Goal: Contribute content: Contribute content

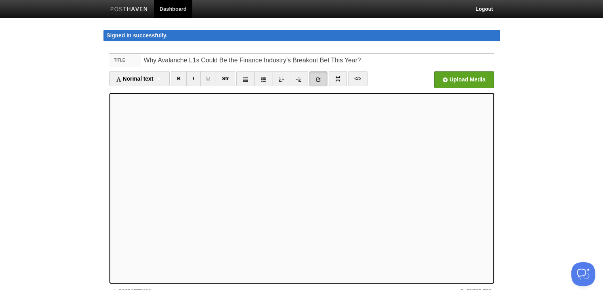
click at [319, 79] on icon at bounding box center [319, 80] width 6 height 6
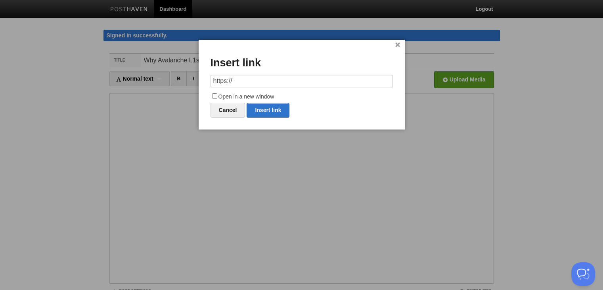
click at [248, 82] on input "https://" at bounding box center [302, 81] width 182 height 13
drag, startPoint x: 248, startPoint y: 82, endPoint x: 186, endPoint y: 84, distance: 62.3
click at [186, 84] on body "Dashboard Logout Signed in successfully. Signed in successfully. × Your Sites z…" at bounding box center [301, 176] width 603 height 352
click at [266, 107] on link "Insert link" at bounding box center [268, 110] width 43 height 15
type input "https://"
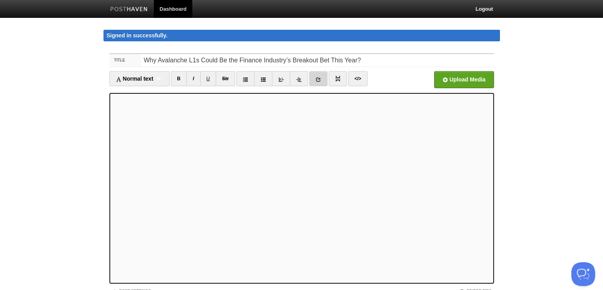
click at [319, 75] on link at bounding box center [318, 78] width 18 height 15
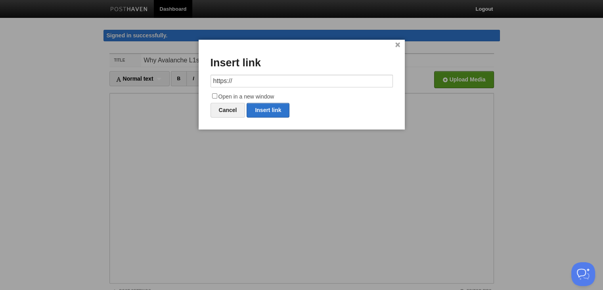
drag, startPoint x: 248, startPoint y: 81, endPoint x: 194, endPoint y: 84, distance: 53.2
click at [194, 84] on body "Dashboard Logout Signed in successfully. Signed in successfully. × Your Sites z…" at bounding box center [301, 176] width 603 height 352
type input "[URL][DOMAIN_NAME]"
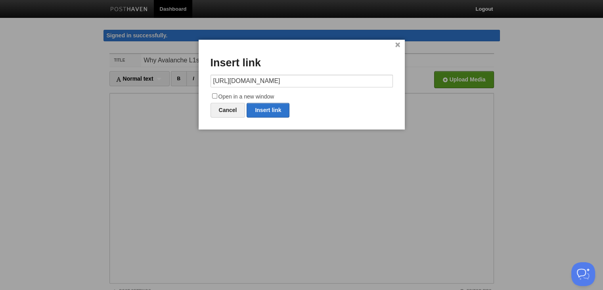
click at [215, 94] on input "Open in a new window" at bounding box center [214, 95] width 5 height 5
checkbox input "true"
click at [263, 111] on link "Insert link" at bounding box center [268, 110] width 43 height 15
type input "https://"
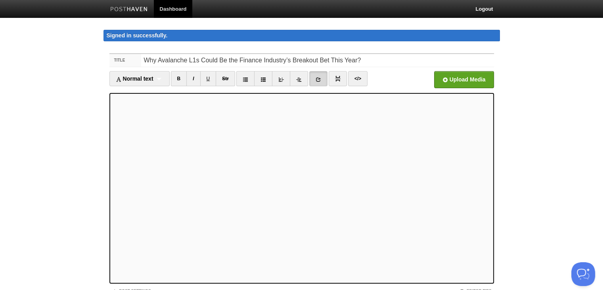
click at [313, 81] on link at bounding box center [318, 78] width 18 height 15
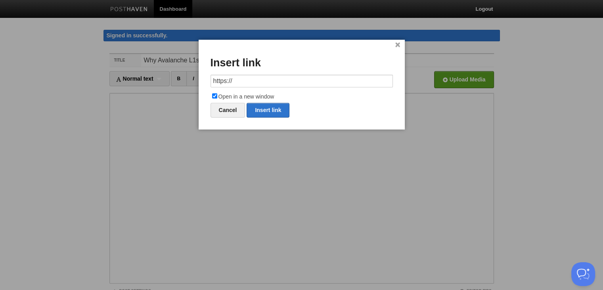
click at [257, 137] on div at bounding box center [301, 145] width 603 height 290
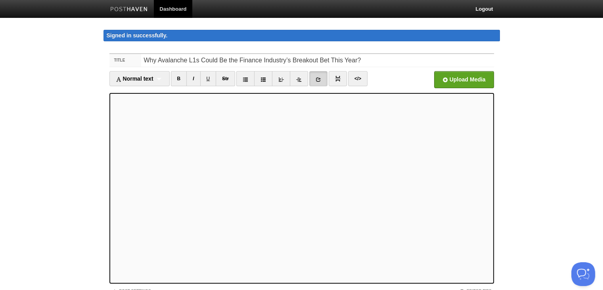
click at [315, 76] on link at bounding box center [318, 78] width 18 height 15
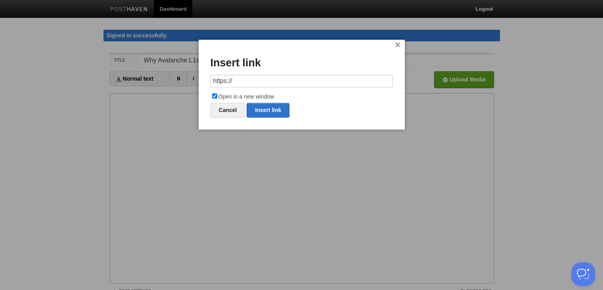
drag, startPoint x: 256, startPoint y: 81, endPoint x: 187, endPoint y: 83, distance: 69.0
click at [187, 83] on body "Dashboard Logout Signed in successfully. Signed in successfully. × Your Sites z…" at bounding box center [301, 176] width 603 height 352
click at [260, 106] on link "Insert link" at bounding box center [268, 110] width 43 height 15
type input "https://"
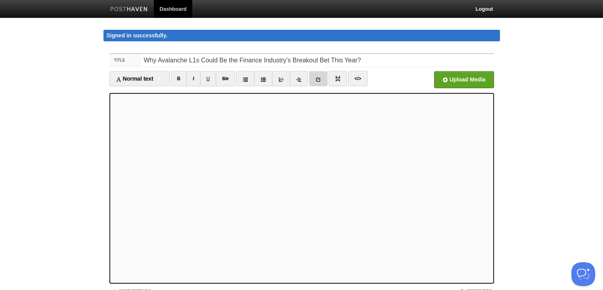
click at [317, 81] on icon at bounding box center [319, 80] width 6 height 6
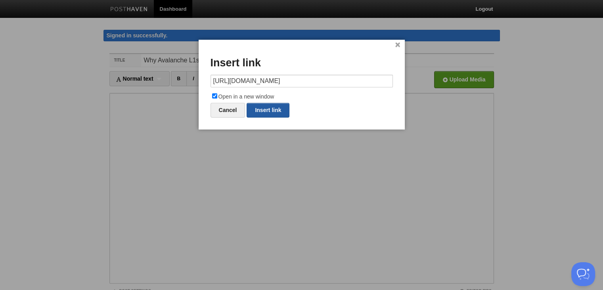
click at [273, 108] on link "Insert link" at bounding box center [268, 110] width 43 height 15
type input "https://"
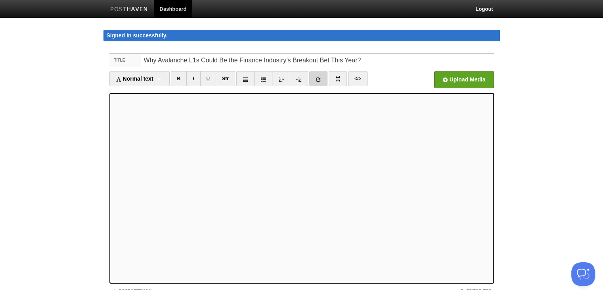
click at [319, 75] on link at bounding box center [318, 78] width 18 height 15
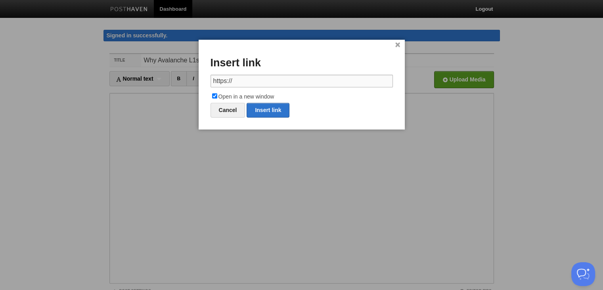
drag, startPoint x: 242, startPoint y: 81, endPoint x: 185, endPoint y: 80, distance: 57.5
click at [185, 80] on body "Dashboard Logout Signed in successfully. Signed in successfully. × Your Sites z…" at bounding box center [301, 176] width 603 height 352
paste input "[DOMAIN_NAME][URL]"
click at [262, 103] on link "Insert link" at bounding box center [268, 110] width 43 height 15
type input "https://"
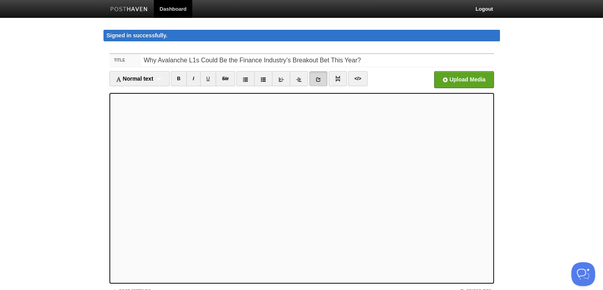
click at [316, 78] on icon at bounding box center [319, 80] width 6 height 6
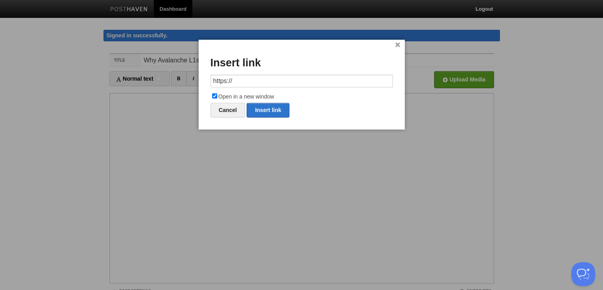
drag, startPoint x: 186, startPoint y: 80, endPoint x: 175, endPoint y: 80, distance: 10.7
click at [175, 80] on body "Dashboard Logout Signed in successfully. Signed in successfully. × Your Sites z…" at bounding box center [301, 176] width 603 height 352
click at [261, 107] on link "Insert link" at bounding box center [268, 110] width 43 height 15
type input "https://"
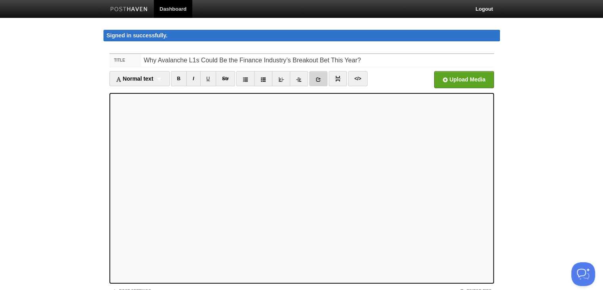
click at [314, 83] on link at bounding box center [318, 78] width 18 height 15
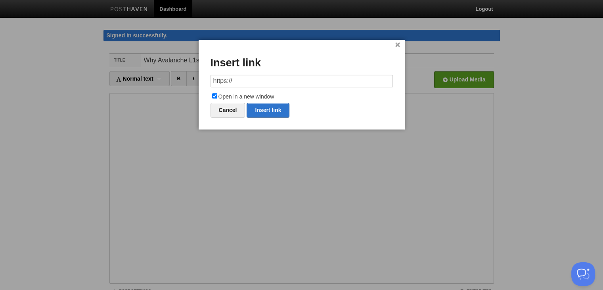
click at [260, 81] on input "https://" at bounding box center [302, 81] width 182 height 13
click at [258, 108] on link "Insert link" at bounding box center [268, 110] width 43 height 15
type input "https://"
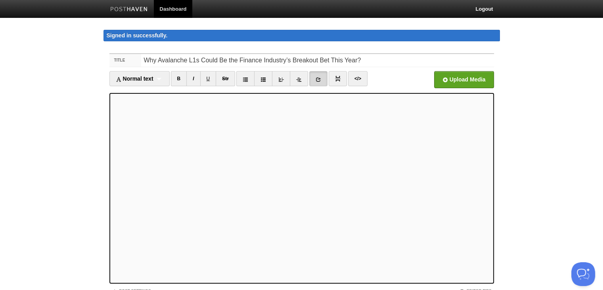
click at [320, 80] on icon at bounding box center [319, 80] width 6 height 6
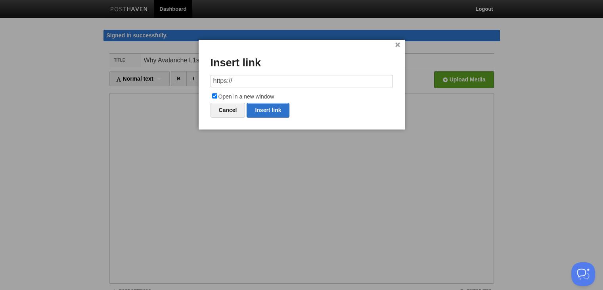
drag, startPoint x: 251, startPoint y: 80, endPoint x: 204, endPoint y: 80, distance: 46.4
click at [204, 80] on div "× Insert link https:// Open in a new window Cancel Insert link" at bounding box center [302, 85] width 206 height 90
click at [262, 107] on link "Insert link" at bounding box center [268, 110] width 43 height 15
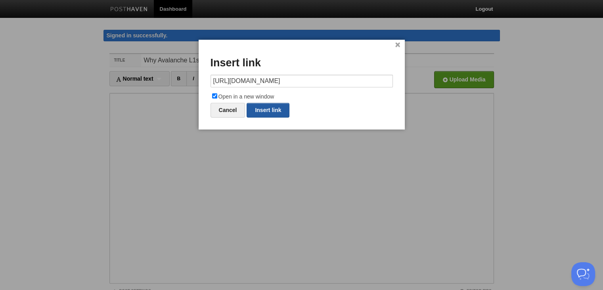
type input "https://"
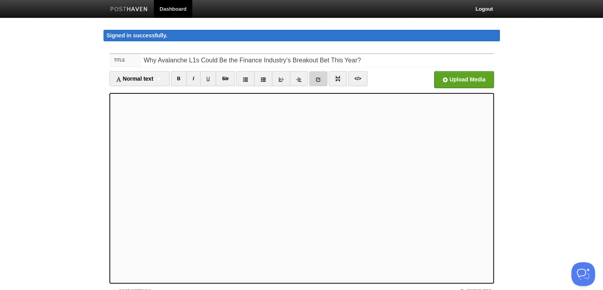
click at [317, 78] on icon at bounding box center [319, 80] width 6 height 6
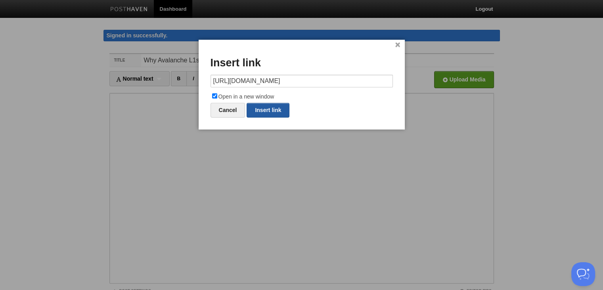
click at [263, 104] on link "Insert link" at bounding box center [268, 110] width 43 height 15
type input "https://"
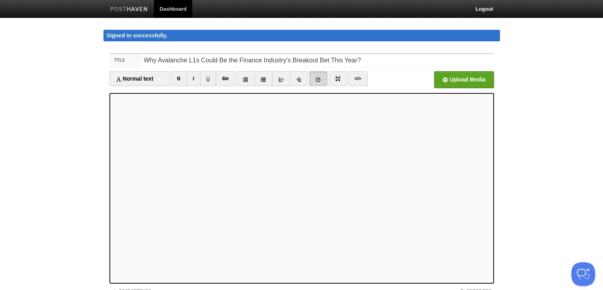
click at [318, 77] on icon at bounding box center [319, 80] width 6 height 6
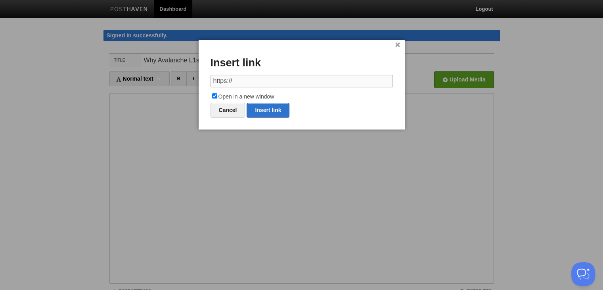
click at [249, 79] on input "https://" at bounding box center [302, 81] width 182 height 13
drag, startPoint x: 248, startPoint y: 80, endPoint x: 206, endPoint y: 80, distance: 41.6
click at [206, 80] on div "× Insert link https:// Open in a new window Cancel Insert link" at bounding box center [302, 85] width 206 height 90
paste input "[DOMAIN_NAME][URL]"
click at [261, 110] on link "Insert link" at bounding box center [268, 110] width 43 height 15
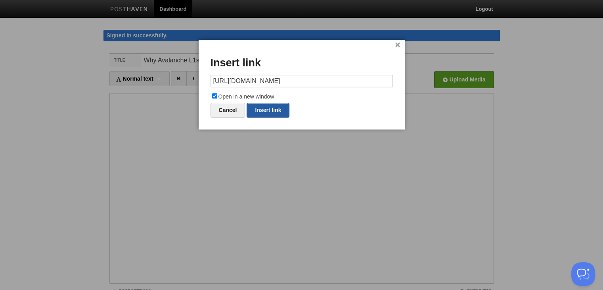
type input "https://"
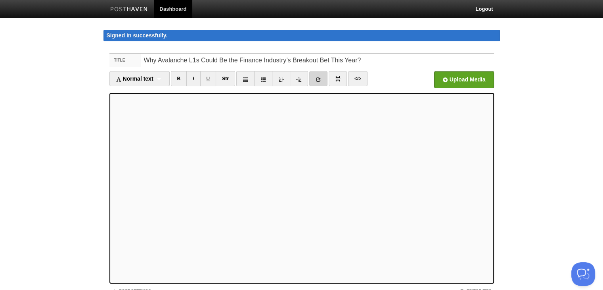
click at [319, 78] on icon at bounding box center [319, 80] width 6 height 6
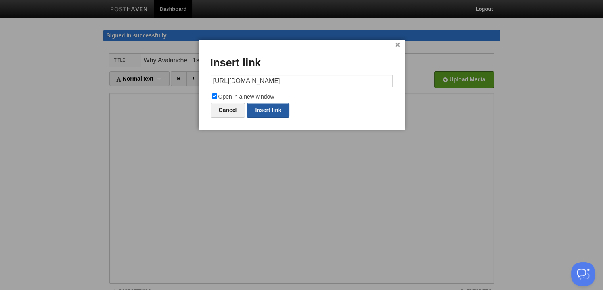
click at [265, 115] on link "Insert link" at bounding box center [268, 110] width 43 height 15
type input "https://"
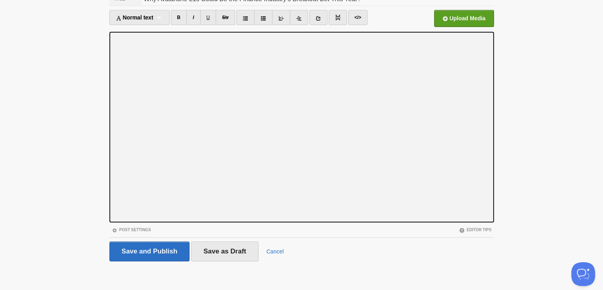
scroll to position [61, 0]
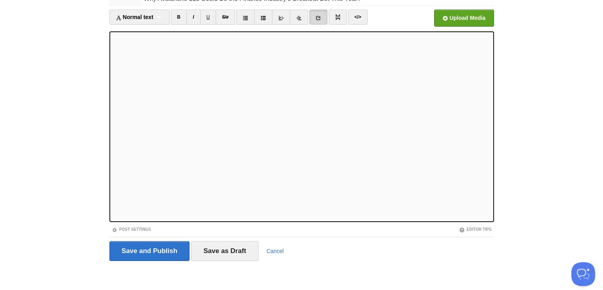
click at [327, 21] on link at bounding box center [318, 17] width 18 height 15
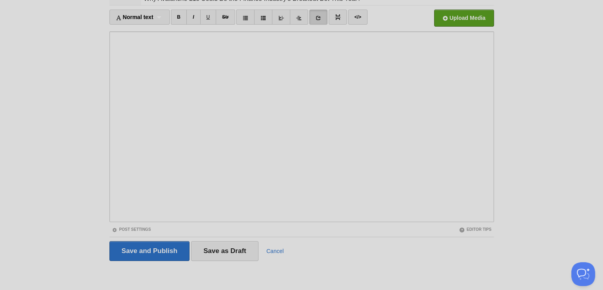
scroll to position [0, 0]
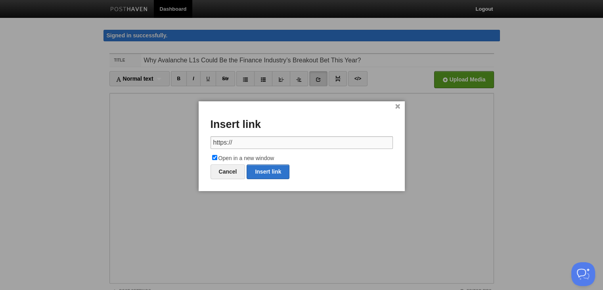
drag, startPoint x: 262, startPoint y: 144, endPoint x: 154, endPoint y: 144, distance: 107.9
click at [154, 144] on body "Dashboard Logout Signed in successfully. Signed in successfully. × Your Sites z…" at bounding box center [301, 176] width 603 height 352
paste input "[DOMAIN_NAME][URL]"
click at [267, 176] on link "Insert link" at bounding box center [268, 171] width 43 height 15
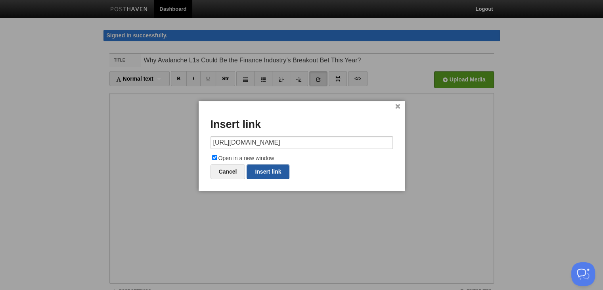
type input "https://"
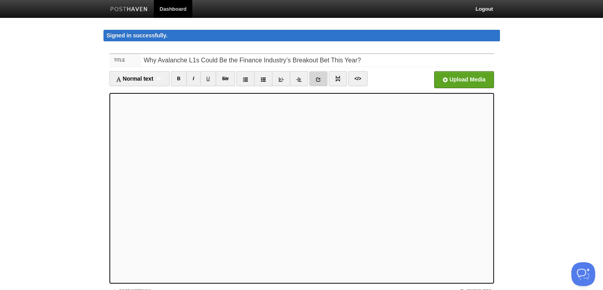
click at [316, 79] on icon at bounding box center [319, 80] width 6 height 6
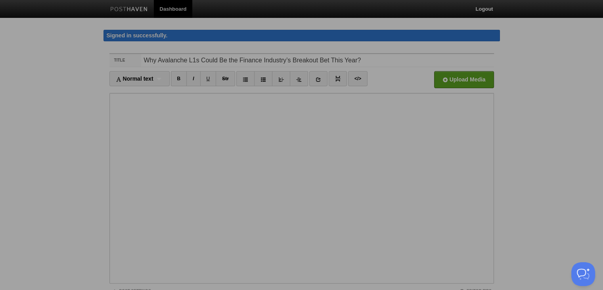
scroll to position [0, 226]
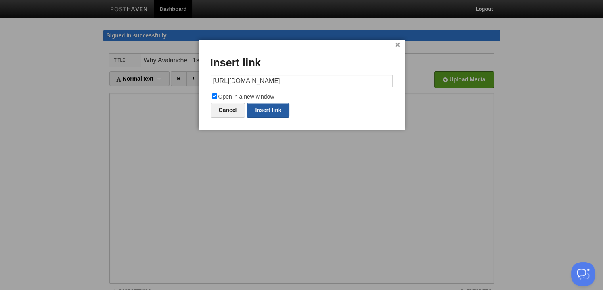
click at [273, 106] on link "Insert link" at bounding box center [268, 110] width 43 height 15
type input "https://"
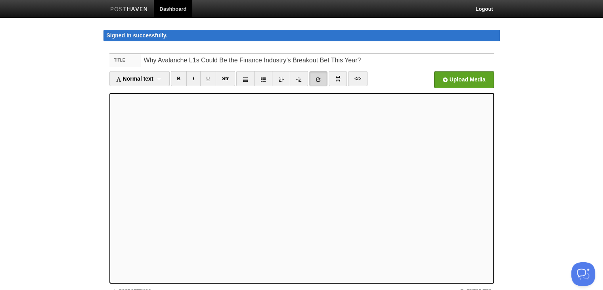
click at [319, 77] on icon at bounding box center [319, 80] width 6 height 6
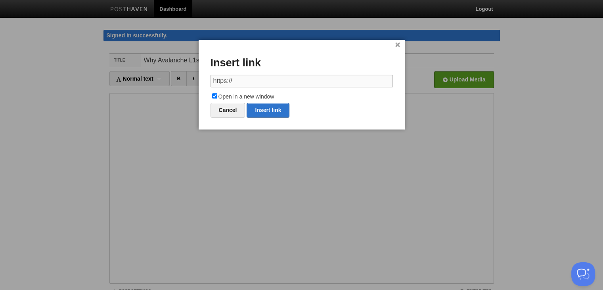
drag, startPoint x: 243, startPoint y: 83, endPoint x: 215, endPoint y: 83, distance: 27.8
click at [215, 83] on input "https://" at bounding box center [302, 81] width 182 height 13
click at [236, 81] on input "https://" at bounding box center [302, 81] width 182 height 13
paste input "[DOMAIN_NAME][URL]"
click at [266, 118] on div "× Insert link [URL][DOMAIN_NAME] Open in a new window Cancel Insert link" at bounding box center [302, 85] width 206 height 90
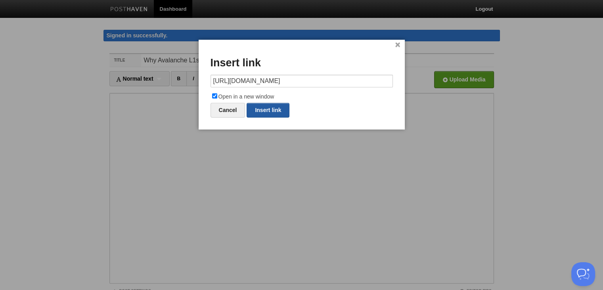
click at [267, 112] on link "Insert link" at bounding box center [268, 110] width 43 height 15
type input "https://"
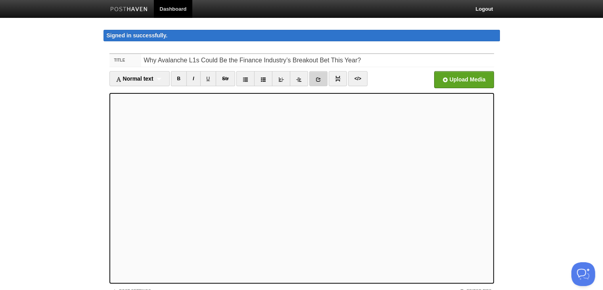
click at [321, 79] on icon at bounding box center [319, 80] width 6 height 6
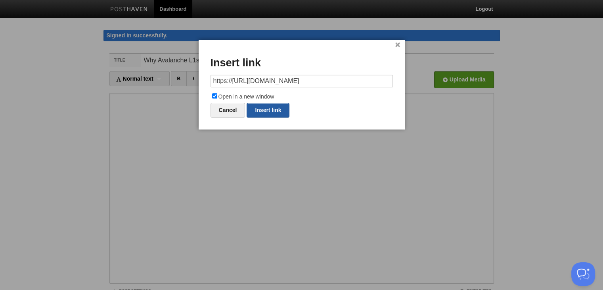
click at [278, 104] on link "Insert link" at bounding box center [268, 110] width 43 height 15
type input "https://"
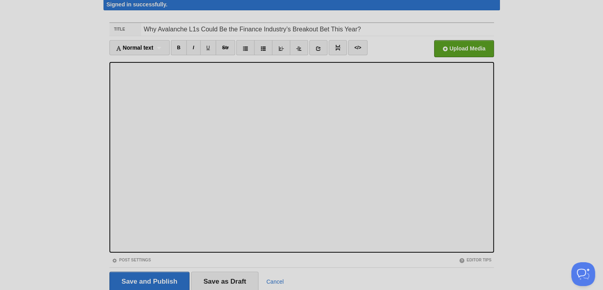
scroll to position [61, 0]
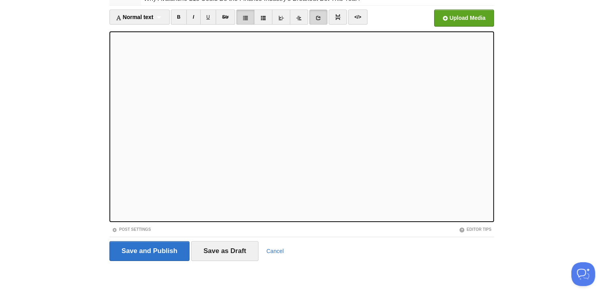
click at [316, 19] on icon at bounding box center [319, 18] width 6 height 6
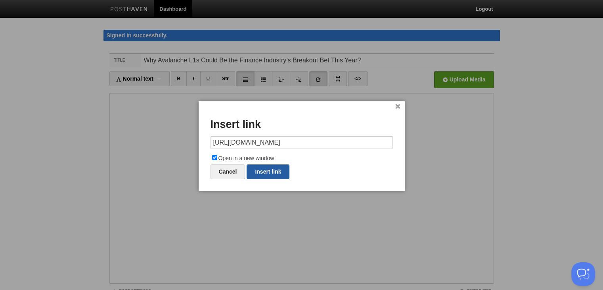
scroll to position [0, 0]
click at [268, 174] on link "Insert link" at bounding box center [268, 171] width 43 height 15
type input "https://"
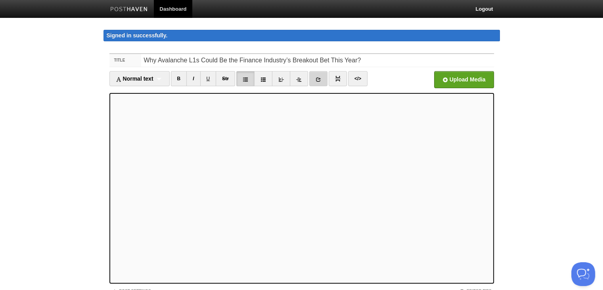
click at [321, 80] on icon at bounding box center [319, 80] width 6 height 6
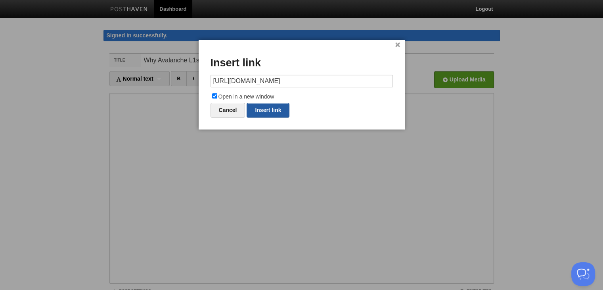
click at [272, 106] on link "Insert link" at bounding box center [268, 110] width 43 height 15
type input "https://"
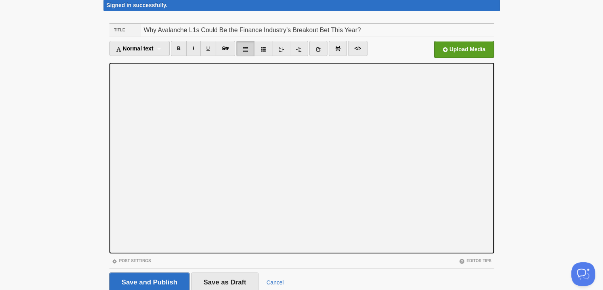
scroll to position [61, 0]
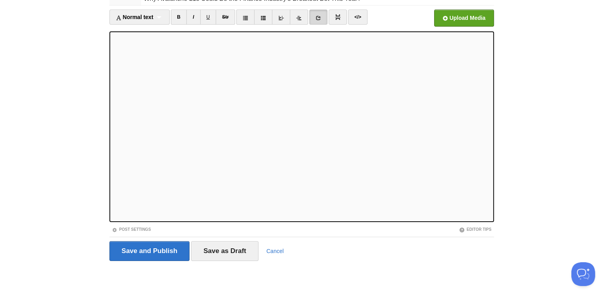
click at [321, 15] on link at bounding box center [318, 17] width 18 height 15
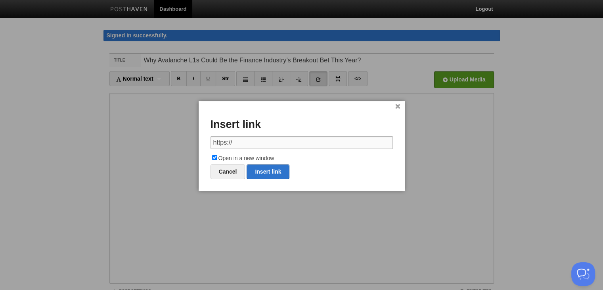
click at [249, 140] on input "https://" at bounding box center [302, 142] width 182 height 13
paste input "[URL][DOMAIN_NAME]"
click at [257, 178] on div "× Insert link https://[URL][DOMAIN_NAME] Open in a new window Cancel Insert link" at bounding box center [302, 146] width 206 height 90
click at [259, 174] on link "Insert link" at bounding box center [268, 171] width 43 height 15
type input "https://"
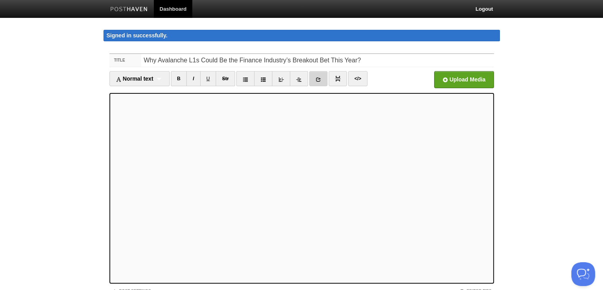
click at [320, 80] on icon at bounding box center [319, 80] width 6 height 6
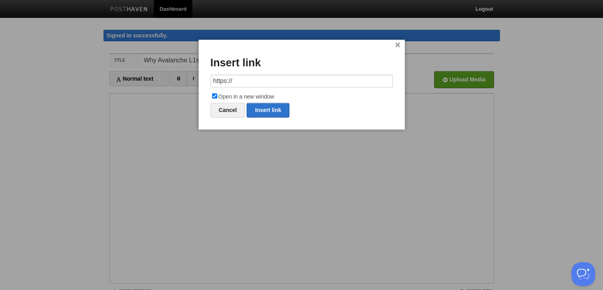
drag, startPoint x: 244, startPoint y: 80, endPoint x: 202, endPoint y: 83, distance: 41.7
click at [202, 83] on div "× Insert link https:// Open in a new window Cancel Insert link" at bounding box center [302, 85] width 206 height 90
click at [271, 109] on link "Insert link" at bounding box center [268, 110] width 43 height 15
type input "https://"
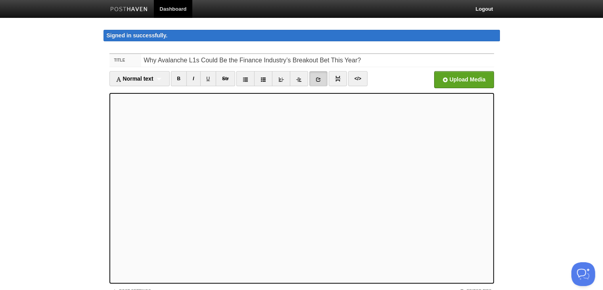
click at [319, 78] on icon at bounding box center [319, 80] width 6 height 6
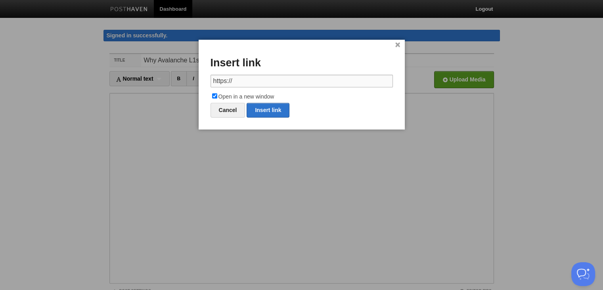
drag, startPoint x: 245, startPoint y: 78, endPoint x: 190, endPoint y: 78, distance: 54.7
click at [190, 78] on body "Dashboard Logout Signed in successfully. Signed in successfully. × Your Sites z…" at bounding box center [301, 176] width 603 height 352
paste input "[DOMAIN_NAME][URL]"
click at [263, 107] on link "Insert link" at bounding box center [268, 110] width 43 height 15
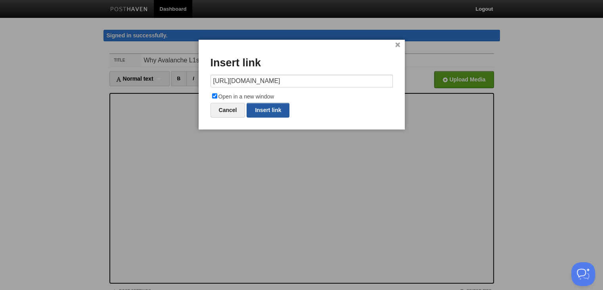
type input "https://"
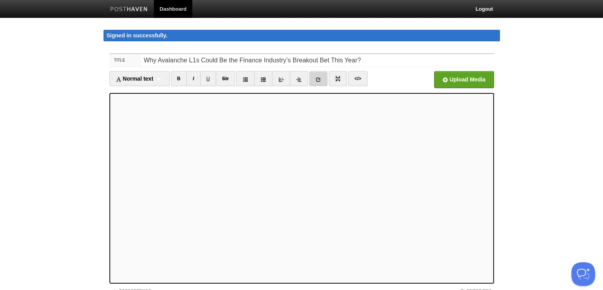
click at [314, 80] on link at bounding box center [318, 78] width 18 height 15
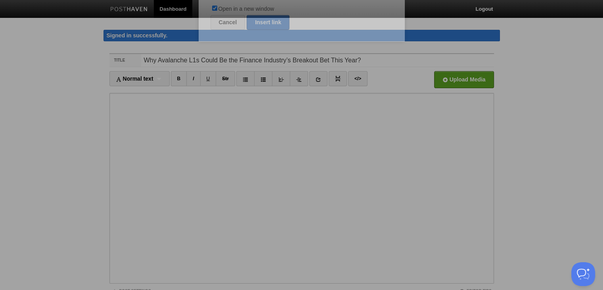
scroll to position [0, 244]
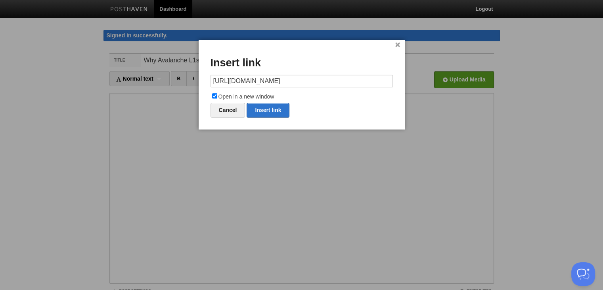
type input "[URL][DOMAIN_NAME]"
click at [278, 100] on label "Open in a new window" at bounding box center [302, 97] width 182 height 10
click at [217, 98] on input "Open in a new window" at bounding box center [214, 95] width 5 height 5
checkbox input "false"
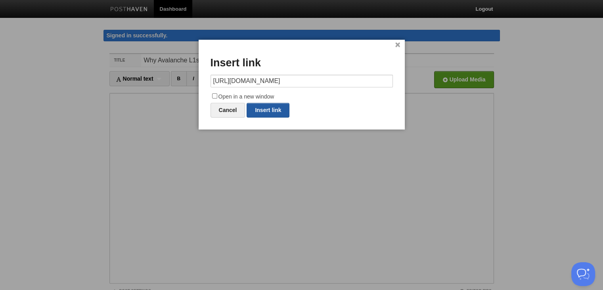
click at [274, 109] on link "Insert link" at bounding box center [268, 110] width 43 height 15
type input "https://"
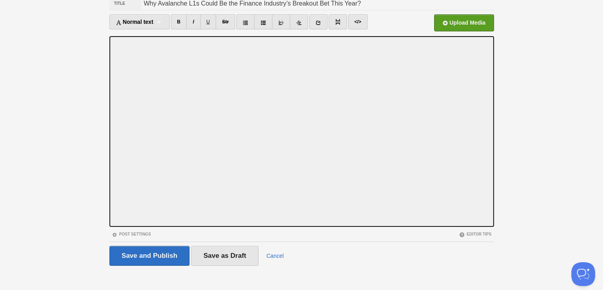
scroll to position [61, 0]
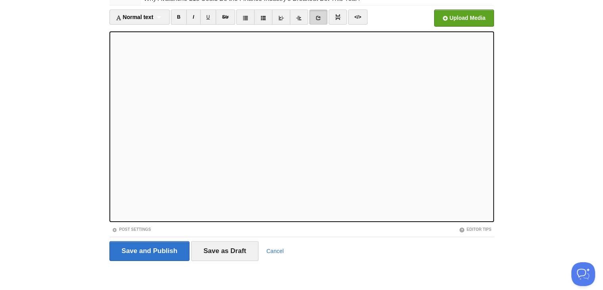
click at [314, 16] on link at bounding box center [318, 17] width 18 height 15
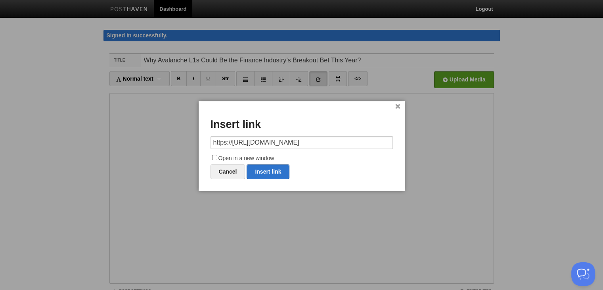
scroll to position [0, 0]
click at [270, 163] on div "× Insert link https://[URL][DOMAIN_NAME] Open in a new window Cancel Insert link" at bounding box center [302, 146] width 206 height 90
click at [271, 172] on link "Insert link" at bounding box center [268, 171] width 43 height 15
type input "https://"
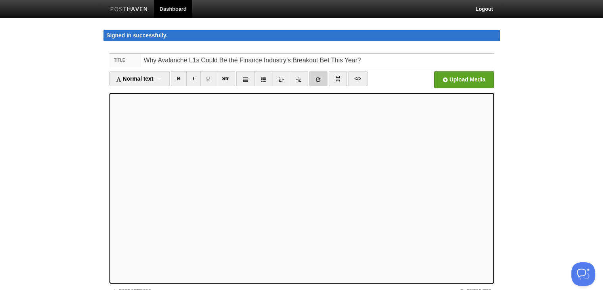
click at [321, 80] on link at bounding box center [318, 78] width 18 height 15
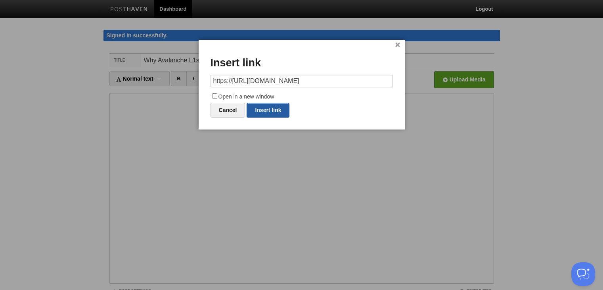
click at [276, 106] on link "Insert link" at bounding box center [268, 110] width 43 height 15
type input "https://"
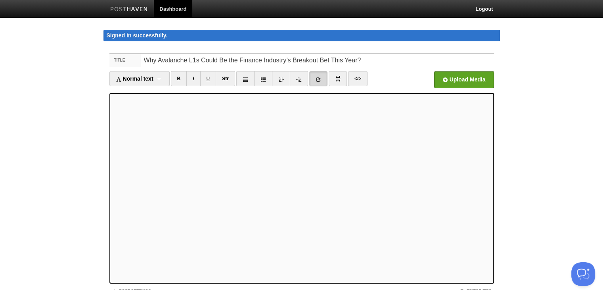
click at [317, 75] on link at bounding box center [318, 78] width 18 height 15
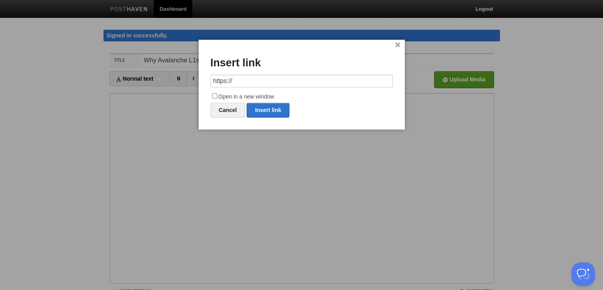
drag, startPoint x: 241, startPoint y: 77, endPoint x: 198, endPoint y: 77, distance: 42.8
click at [199, 77] on div "× Insert link https:// Open in a new window Cancel Insert link" at bounding box center [302, 85] width 206 height 90
click at [270, 106] on link "Insert link" at bounding box center [268, 110] width 43 height 15
type input "https://"
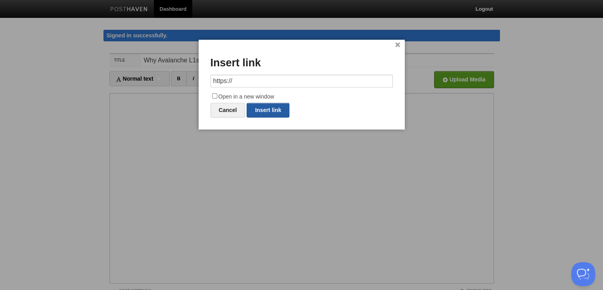
scroll to position [0, 0]
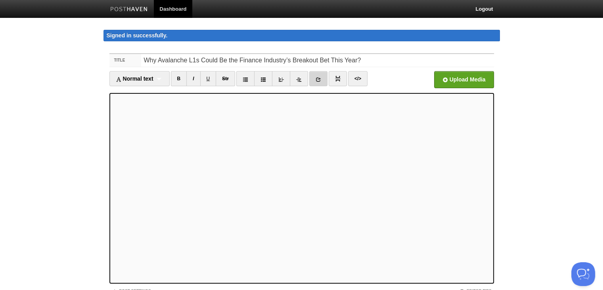
click at [320, 80] on icon at bounding box center [319, 80] width 6 height 6
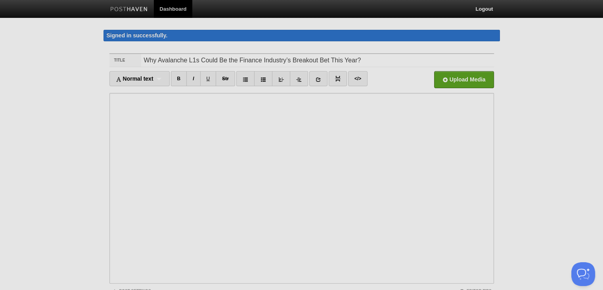
scroll to position [0, 244]
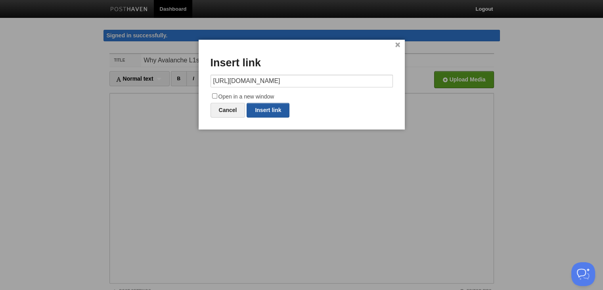
click at [284, 111] on link "Insert link" at bounding box center [268, 110] width 43 height 15
type input "https://"
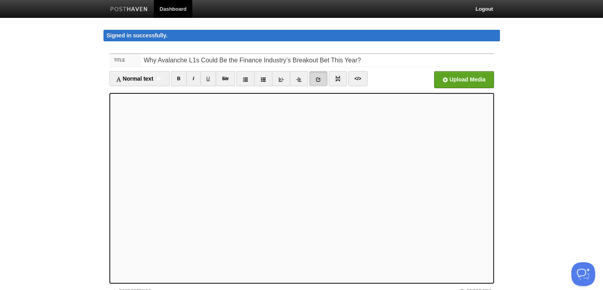
click at [320, 83] on link at bounding box center [318, 78] width 18 height 15
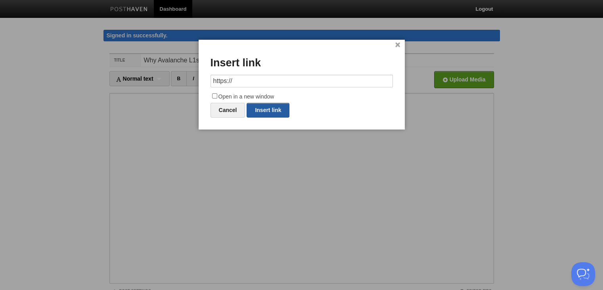
click at [259, 110] on link "Insert link" at bounding box center [268, 110] width 43 height 15
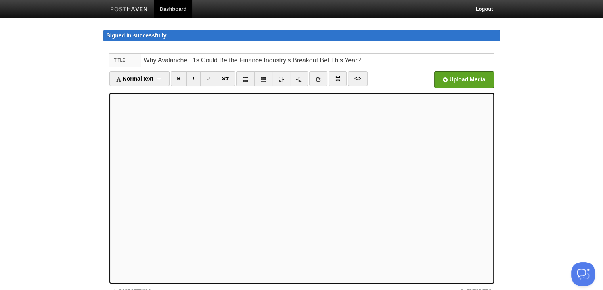
click at [319, 78] on icon at bounding box center [319, 80] width 6 height 6
paste input "[DOMAIN_NAME][URL]"
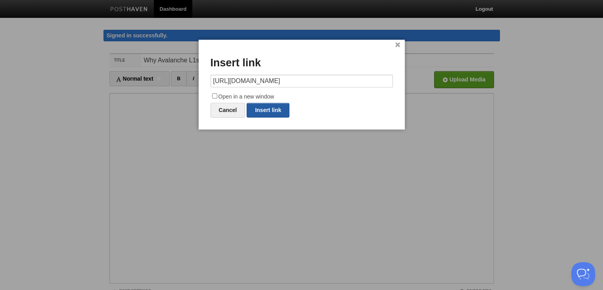
click at [272, 113] on link "Insert link" at bounding box center [268, 110] width 43 height 15
type input "https://"
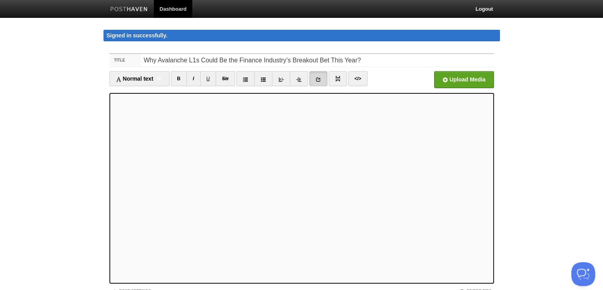
click at [321, 77] on icon at bounding box center [319, 80] width 6 height 6
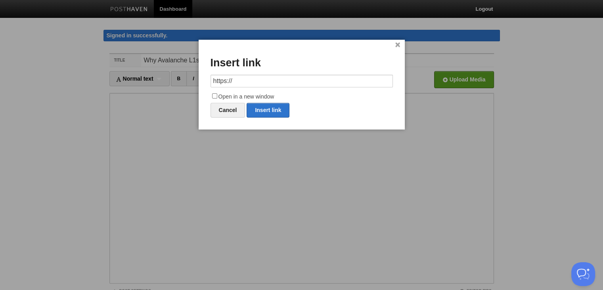
click at [243, 80] on input "https://" at bounding box center [302, 81] width 182 height 13
click at [265, 114] on link "Insert link" at bounding box center [268, 110] width 43 height 15
type input "https://"
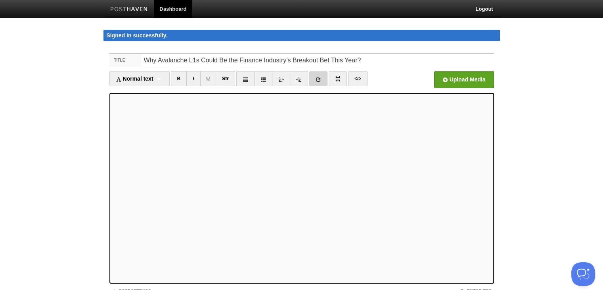
click at [325, 80] on link at bounding box center [318, 78] width 18 height 15
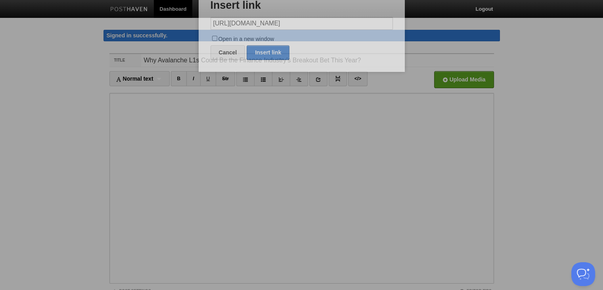
scroll to position [0, 281]
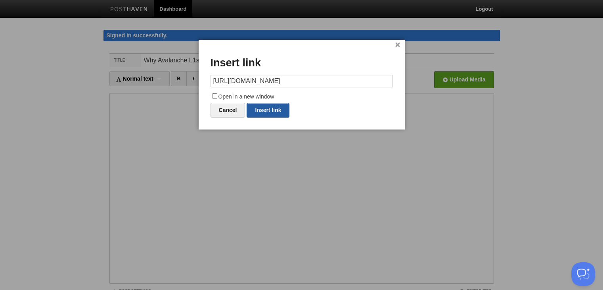
click at [272, 111] on link "Insert link" at bounding box center [268, 110] width 43 height 15
type input "https://"
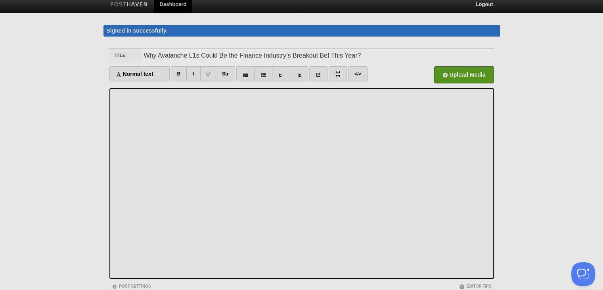
scroll to position [40, 0]
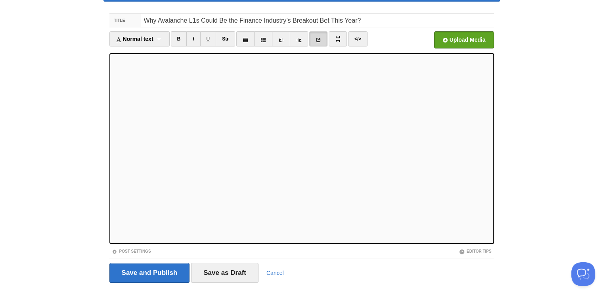
click at [319, 39] on icon at bounding box center [319, 40] width 6 height 6
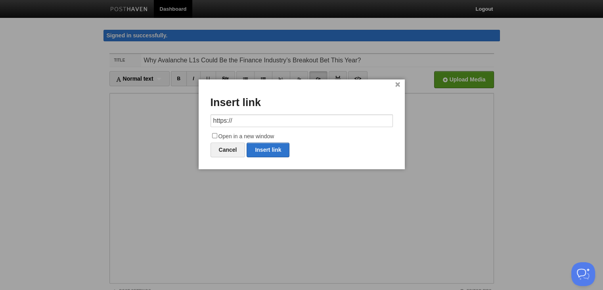
click at [395, 83] on link "×" at bounding box center [397, 85] width 5 height 4
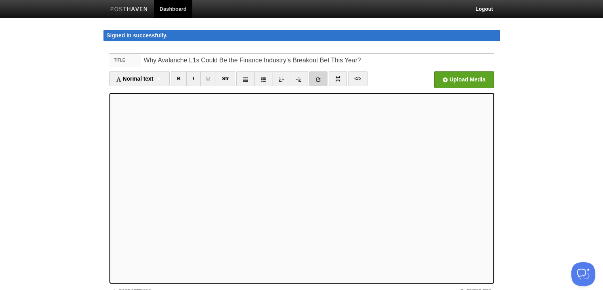
click at [316, 79] on icon at bounding box center [319, 80] width 6 height 6
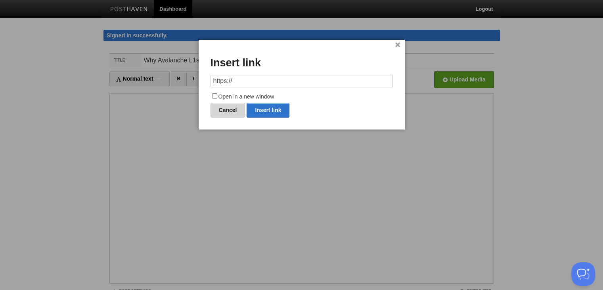
click at [232, 108] on link "Cancel" at bounding box center [228, 110] width 35 height 15
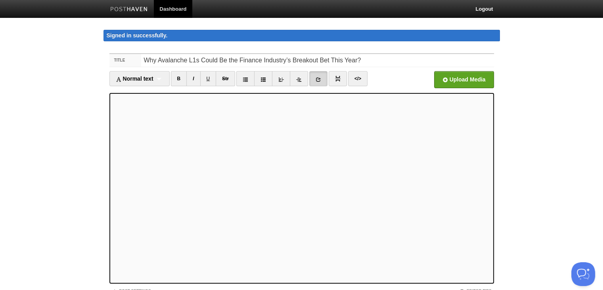
click at [322, 83] on link at bounding box center [318, 78] width 18 height 15
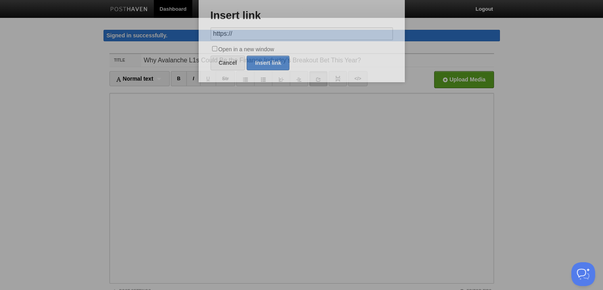
drag, startPoint x: 322, startPoint y: 83, endPoint x: 289, endPoint y: 100, distance: 37.6
click at [304, 104] on body "Dashboard Logout Signed in successfully. Signed in successfully. × Your Sites z…" at bounding box center [301, 176] width 603 height 352
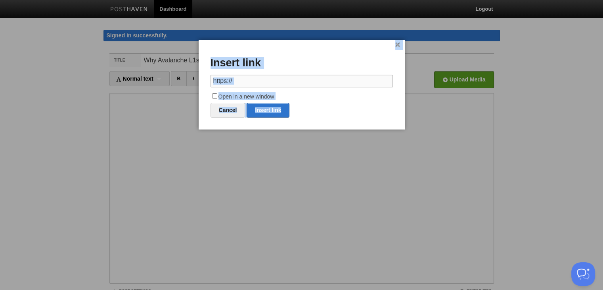
click at [249, 77] on input "https://" at bounding box center [302, 81] width 182 height 13
click at [246, 79] on input "https://" at bounding box center [302, 81] width 182 height 13
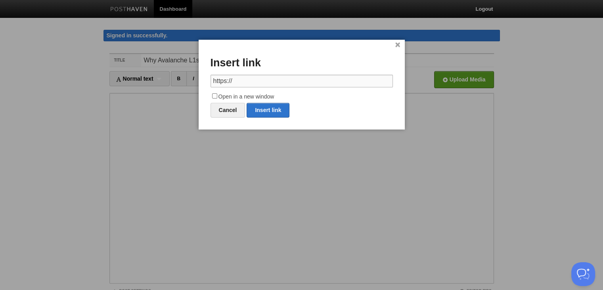
drag, startPoint x: 246, startPoint y: 79, endPoint x: 213, endPoint y: 81, distance: 33.4
click at [213, 81] on input "https://" at bounding box center [302, 81] width 182 height 13
paste input "[DOMAIN_NAME][URL]"
click at [271, 109] on link "Insert link" at bounding box center [268, 110] width 43 height 15
type input "https://"
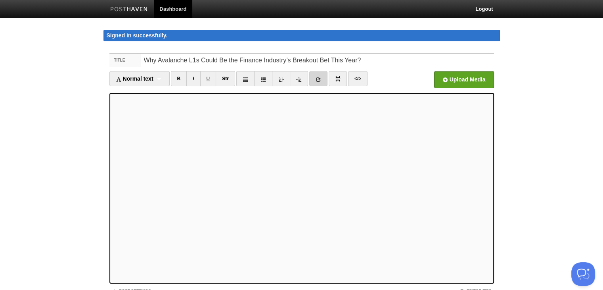
click at [318, 79] on icon at bounding box center [319, 80] width 6 height 6
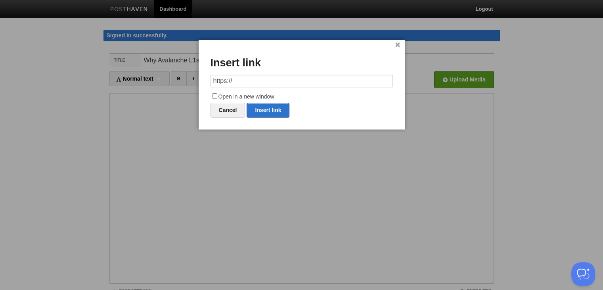
drag, startPoint x: 239, startPoint y: 82, endPoint x: 211, endPoint y: 84, distance: 27.9
click at [211, 84] on input "https://" at bounding box center [302, 81] width 182 height 13
click at [270, 110] on link "Insert link" at bounding box center [268, 110] width 43 height 15
type input "https://"
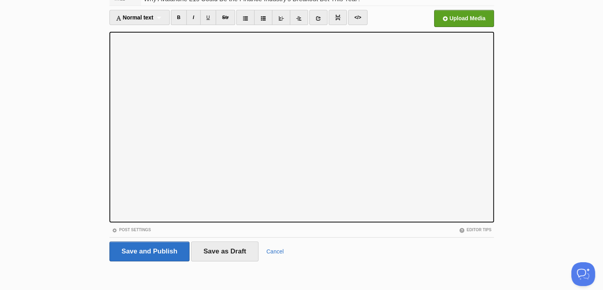
scroll to position [61, 0]
click at [313, 19] on link at bounding box center [318, 17] width 18 height 15
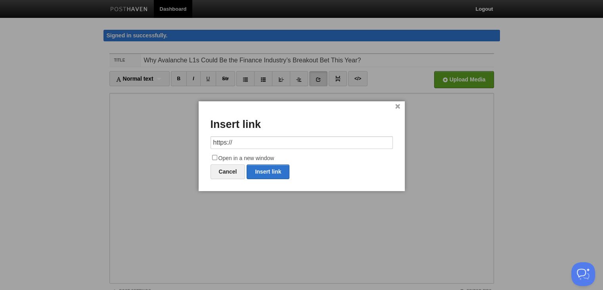
drag, startPoint x: 240, startPoint y: 142, endPoint x: 189, endPoint y: 142, distance: 50.4
click at [189, 142] on body "Dashboard Logout Signed in successfully. Signed in successfully. × Your Sites z…" at bounding box center [301, 176] width 603 height 352
click at [261, 172] on link "Insert link" at bounding box center [268, 171] width 43 height 15
type input "https://"
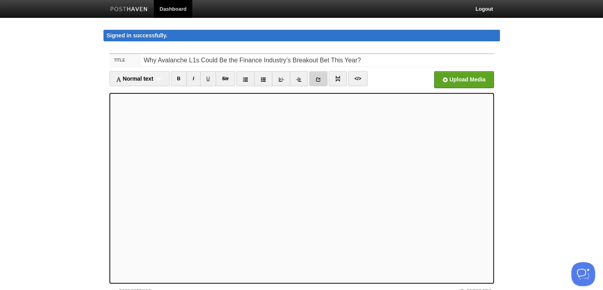
click at [322, 77] on link at bounding box center [318, 78] width 18 height 15
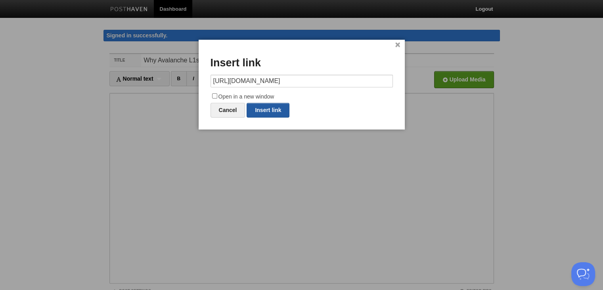
click at [284, 107] on link "Insert link" at bounding box center [268, 110] width 43 height 15
type input "https://"
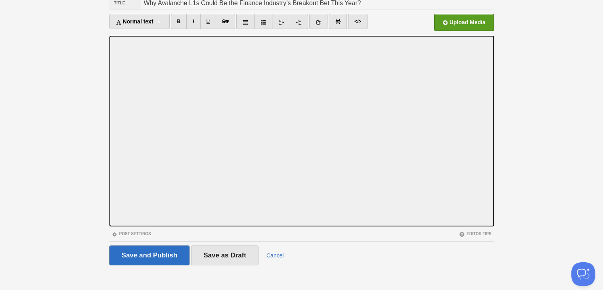
scroll to position [61, 0]
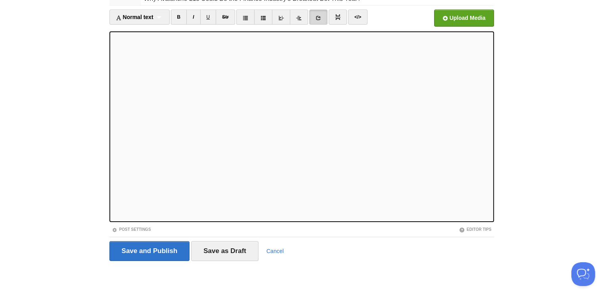
click at [320, 18] on icon at bounding box center [319, 18] width 6 height 6
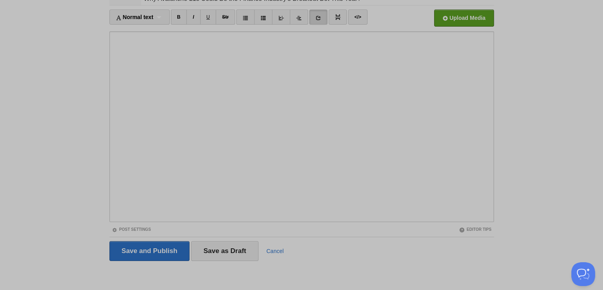
scroll to position [0, 0]
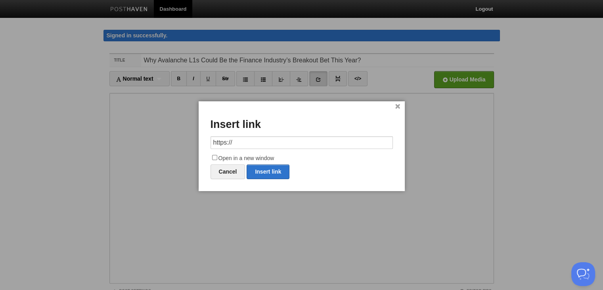
drag, startPoint x: 237, startPoint y: 137, endPoint x: 181, endPoint y: 144, distance: 56.3
click at [181, 144] on body "Dashboard Logout Signed in successfully. Signed in successfully. × Your Sites z…" at bounding box center [301, 176] width 603 height 352
click at [267, 165] on link "Insert link" at bounding box center [268, 171] width 43 height 15
type input "https://"
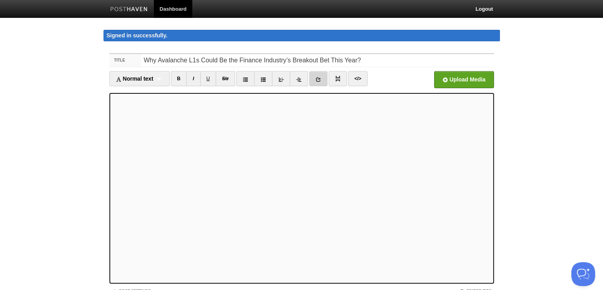
click at [320, 80] on icon at bounding box center [319, 80] width 6 height 6
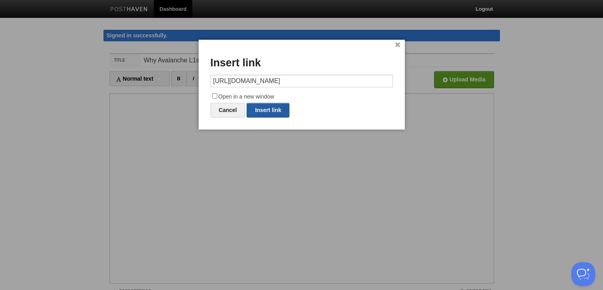
click at [274, 106] on link "Insert link" at bounding box center [268, 110] width 43 height 15
type input "https://"
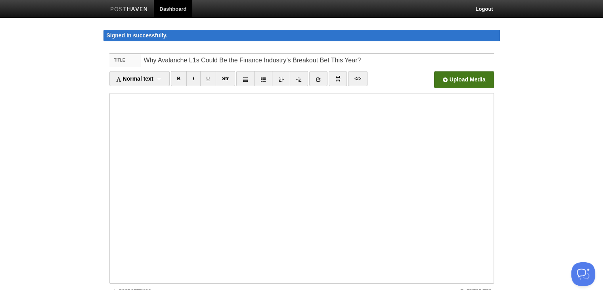
click at [460, 81] on input "file" at bounding box center [224, 81] width 601 height 40
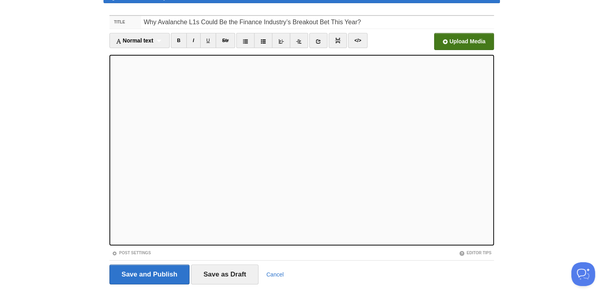
scroll to position [61, 0]
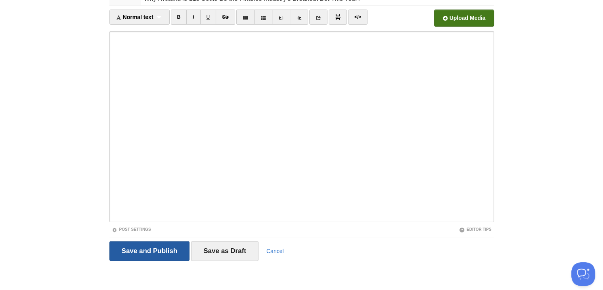
click at [152, 251] on input "Save and Publish" at bounding box center [149, 251] width 81 height 20
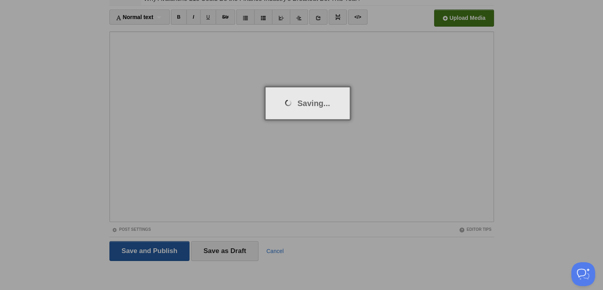
scroll to position [46, 0]
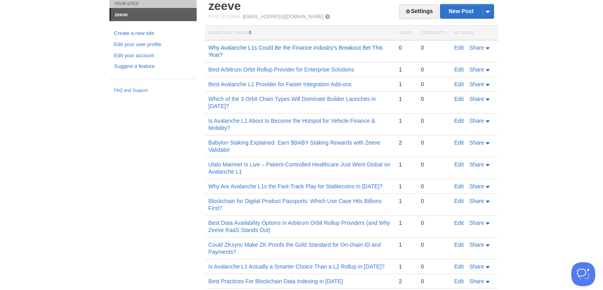
click at [252, 45] on link "Why Avalanche L1s Could Be the Finance Industry’s Breakout Bet This Year?" at bounding box center [296, 50] width 175 height 13
